Goal: Information Seeking & Learning: Understand process/instructions

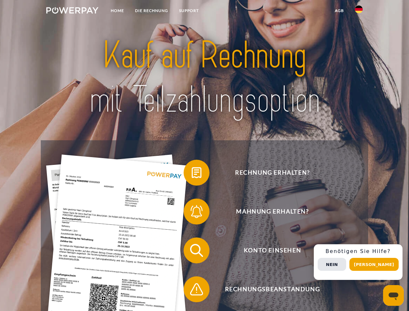
click at [72, 11] on img at bounding box center [72, 10] width 52 height 6
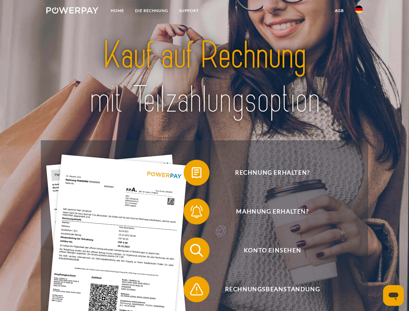
click at [359, 11] on img at bounding box center [359, 10] width 8 height 8
click at [339, 11] on link "agb" at bounding box center [339, 11] width 20 height 12
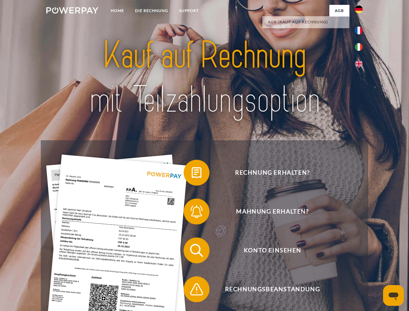
click at [192, 174] on span at bounding box center [187, 172] width 32 height 32
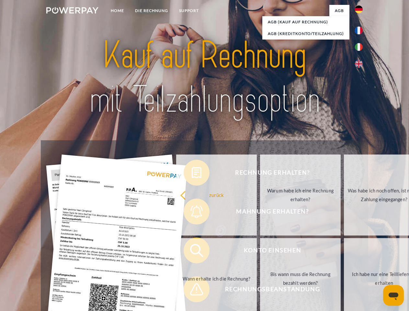
click at [192, 213] on div "Rechnung erhalten? Mahnung erhalten? Konto einsehen" at bounding box center [204, 269] width 327 height 259
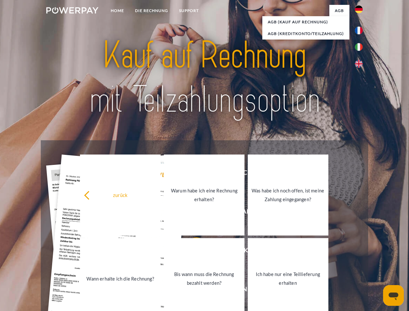
click at [192, 252] on link "Bis wann muss die Rechnung bezahlt werden?" at bounding box center [204, 278] width 81 height 81
click at [192, 290] on span at bounding box center [187, 289] width 32 height 32
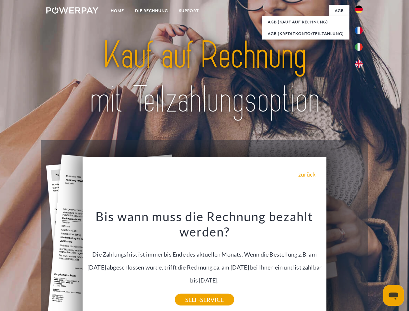
click at [360, 262] on div "Rechnung erhalten? Mahnung erhalten? Konto einsehen" at bounding box center [204, 269] width 327 height 259
click at [345, 263] on span "Konto einsehen" at bounding box center [272, 250] width 159 height 26
click at [376, 264] on header "Home DIE RECHNUNG SUPPORT" at bounding box center [204, 223] width 409 height 447
